Goal: Task Accomplishment & Management: Complete application form

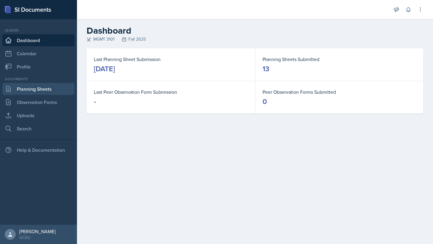
click at [23, 90] on link "Planning Sheets" at bounding box center [38, 89] width 72 height 12
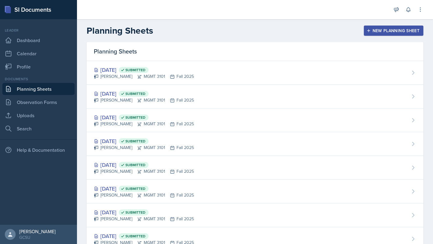
click at [389, 28] on div "New Planning Sheet" at bounding box center [394, 30] width 52 height 5
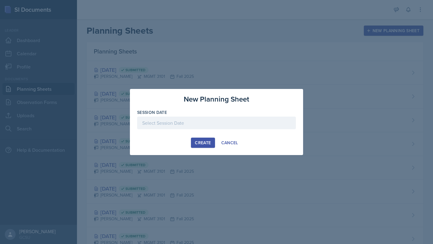
click at [192, 123] on div at bounding box center [216, 123] width 159 height 13
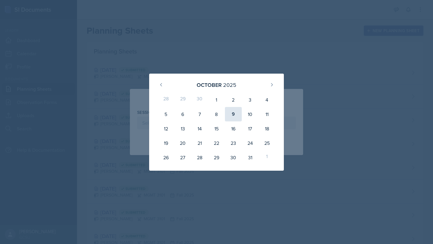
click at [231, 118] on div "9" at bounding box center [233, 114] width 17 height 14
type input "October 9th, 2025"
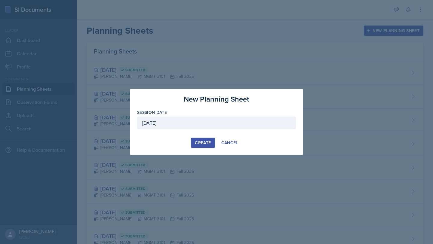
click at [203, 142] on div "Create" at bounding box center [203, 142] width 16 height 5
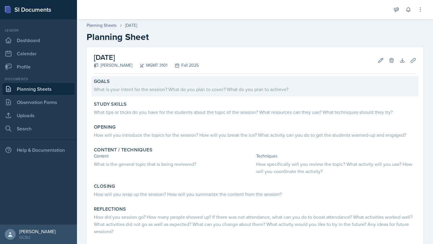
click at [132, 88] on div "What is your intent for the session? What do you plan to cover? What do you pla…" at bounding box center [255, 89] width 322 height 7
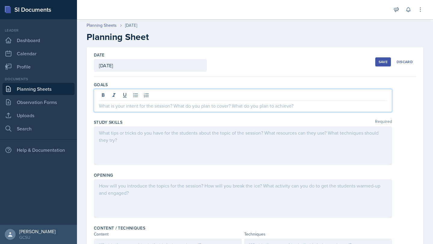
click at [131, 95] on div at bounding box center [243, 100] width 298 height 23
paste div
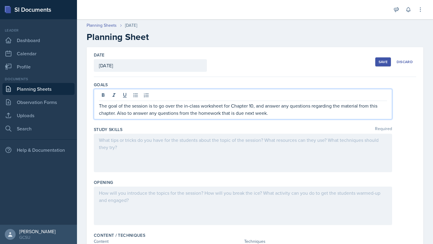
click at [215, 159] on div at bounding box center [243, 153] width 298 height 38
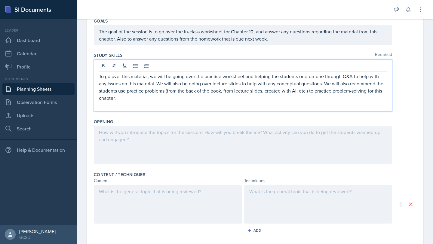
click at [198, 141] on div at bounding box center [243, 145] width 298 height 38
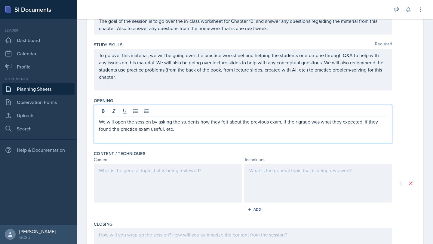
click at [153, 182] on div at bounding box center [168, 183] width 148 height 38
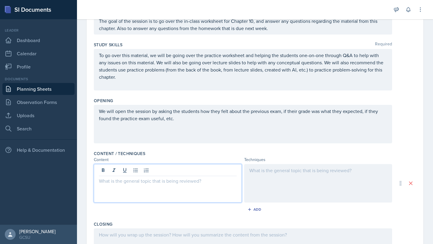
scroll to position [85, 0]
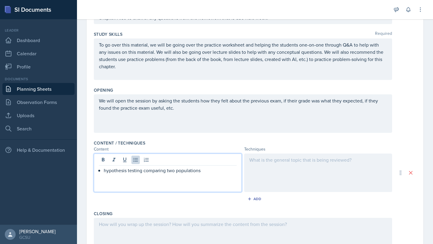
click at [278, 173] on div at bounding box center [318, 173] width 148 height 38
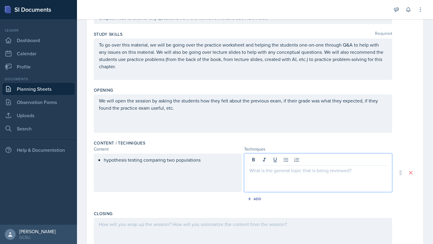
scroll to position [95, 0]
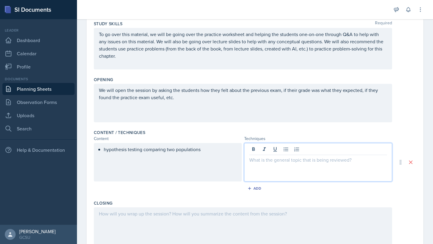
paste div
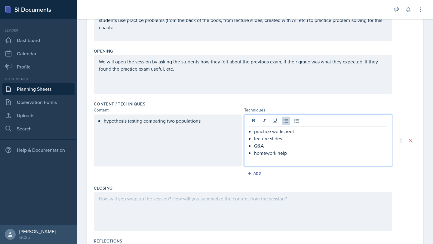
click at [173, 204] on div at bounding box center [243, 211] width 298 height 38
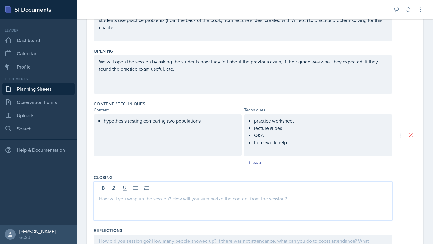
scroll to position [134, 0]
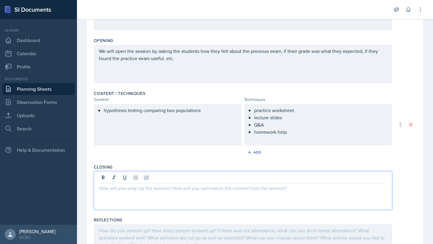
paste div
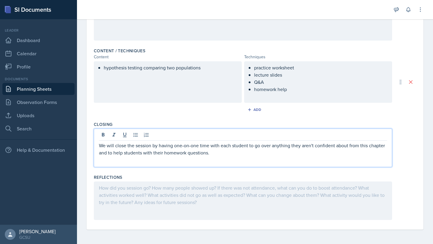
scroll to position [0, 0]
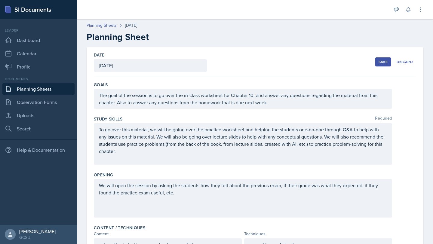
click at [376, 62] on button "Save" at bounding box center [383, 61] width 16 height 9
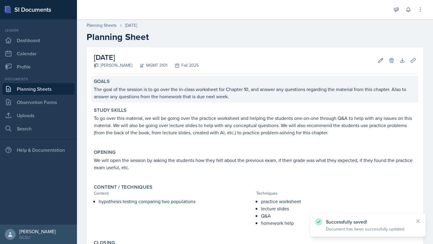
scroll to position [102, 0]
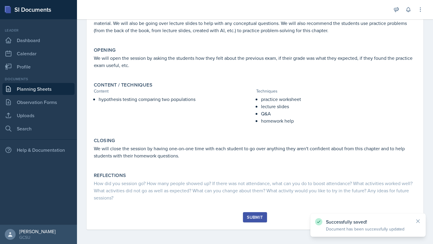
click at [254, 219] on div "Submit" at bounding box center [255, 217] width 16 height 5
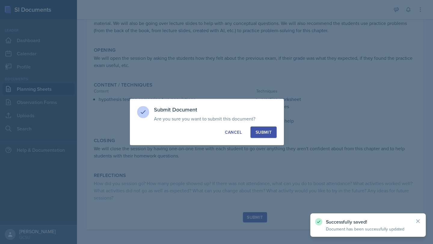
click at [265, 136] on button "Submit" at bounding box center [263, 132] width 26 height 11
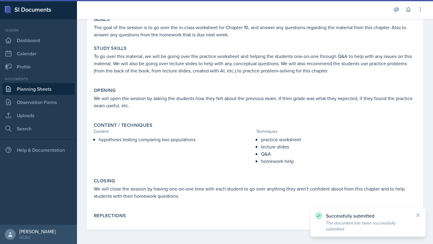
scroll to position [0, 0]
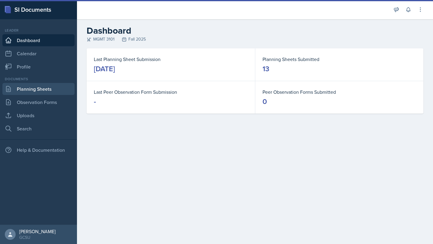
click at [43, 90] on link "Planning Sheets" at bounding box center [38, 89] width 72 height 12
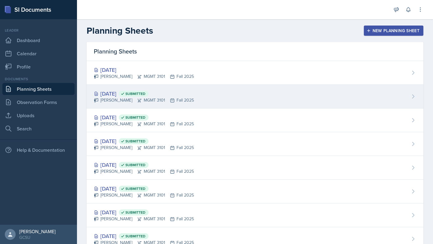
click at [128, 96] on div "[DATE] Submitted" at bounding box center [144, 94] width 100 height 8
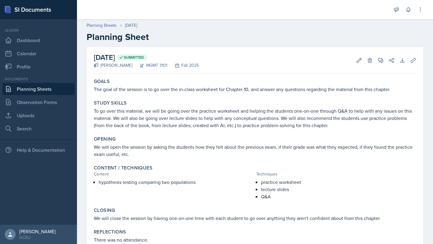
click at [204, 87] on p "The goal of the session is to go over the in-class worksheet for Chapter 10, an…" at bounding box center [255, 89] width 322 height 7
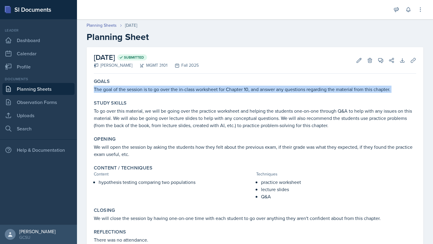
click at [204, 87] on p "The goal of the session is to go over the in-class worksheet for Chapter 10, an…" at bounding box center [255, 89] width 322 height 7
copy div "The goal of the session is to go over the in-class worksheet for Chapter 10, an…"
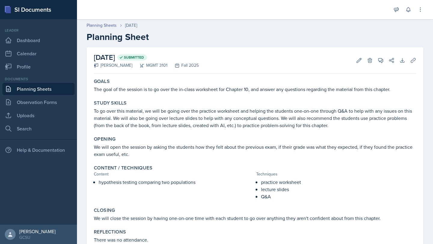
click at [130, 126] on p "To go over this material, we will be going over the practice worksheet and help…" at bounding box center [255, 118] width 322 height 22
click at [131, 126] on p "To go over this material, we will be going over the practice worksheet and help…" at bounding box center [255, 118] width 322 height 22
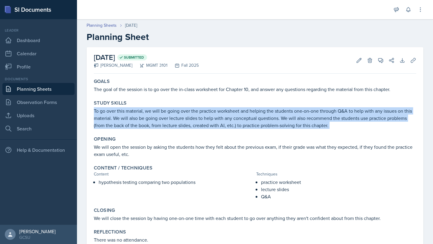
click at [131, 126] on p "To go over this material, we will be going over the practice worksheet and help…" at bounding box center [255, 118] width 322 height 22
copy div "To go over this material, we will be going over the practice worksheet and help…"
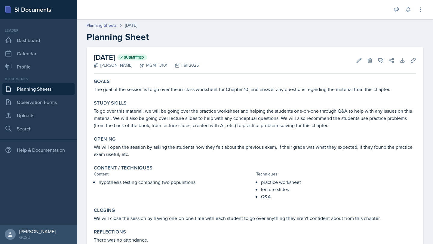
click at [174, 147] on p "We will open the session by asking the students how they felt about the previou…" at bounding box center [255, 150] width 322 height 14
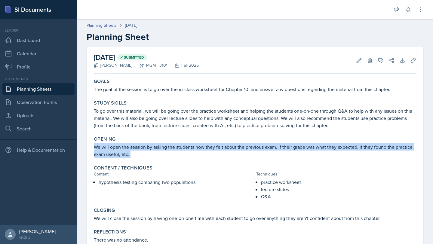
click at [174, 147] on p "We will open the session by asking the students how they felt about the previou…" at bounding box center [255, 150] width 322 height 14
copy div "We will open the session by asking the students how they felt about the previou…"
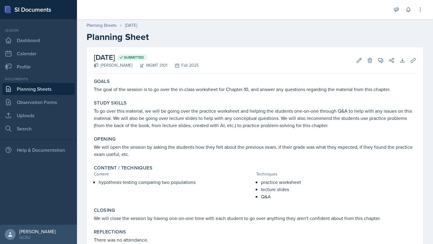
click at [135, 181] on p "hypothesis testing comparing two populations" at bounding box center [176, 182] width 155 height 7
copy div "hypothesis testing comparing two populations"
drag, startPoint x: 276, startPoint y: 198, endPoint x: 259, endPoint y: 183, distance: 22.6
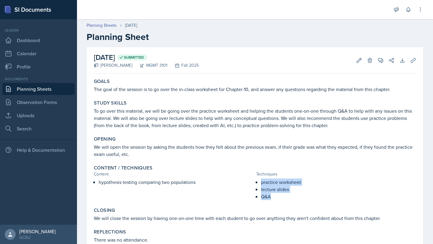
click at [259, 183] on div "practice worksheet lecture slides Q&A" at bounding box center [336, 190] width 160 height 22
copy ul "practice worksheet lecture slides Q&A"
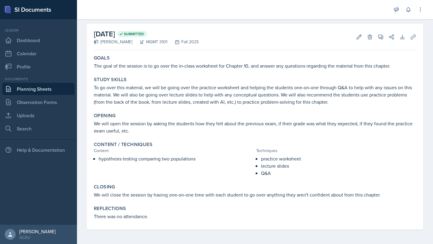
click at [179, 195] on p "We will close the session by having one-on-one time with each student to go ove…" at bounding box center [255, 194] width 322 height 7
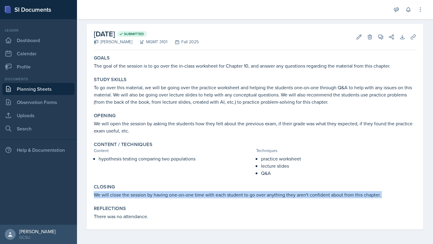
click at [179, 195] on p "We will close the session by having one-on-one time with each student to go ove…" at bounding box center [255, 194] width 322 height 7
copy div "We will close the session by having one-on-one time with each student to go ove…"
